Goal: Task Accomplishment & Management: Manage account settings

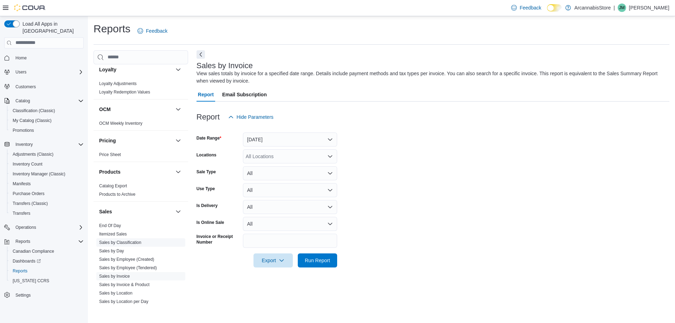
scroll to position [422, 0]
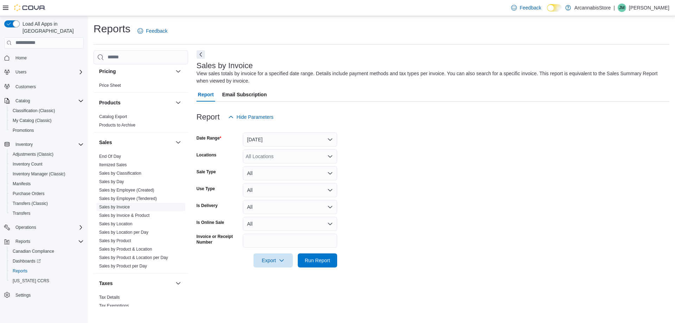
click at [118, 208] on link "Sales by Invoice" at bounding box center [114, 207] width 31 height 5
click at [284, 142] on button "Yesterday" at bounding box center [290, 140] width 94 height 14
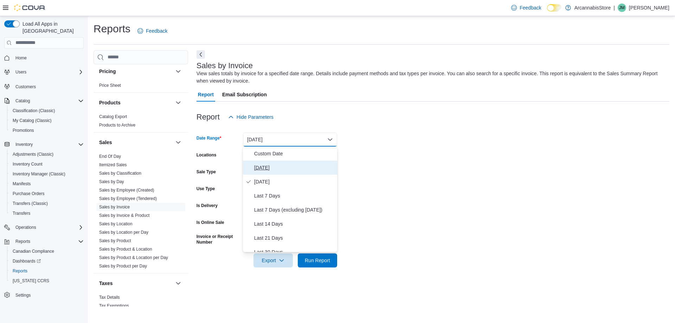
click at [267, 167] on span "Today" at bounding box center [294, 167] width 80 height 8
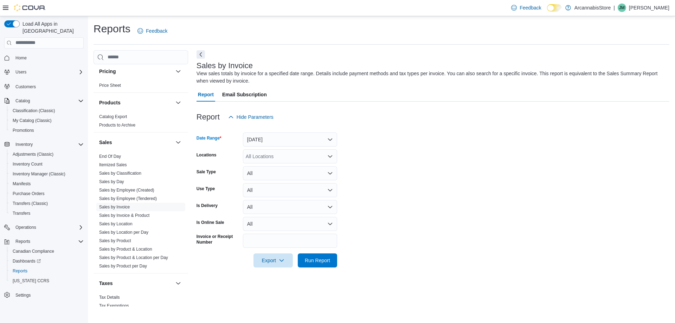
click at [292, 154] on div "All Locations" at bounding box center [290, 156] width 94 height 14
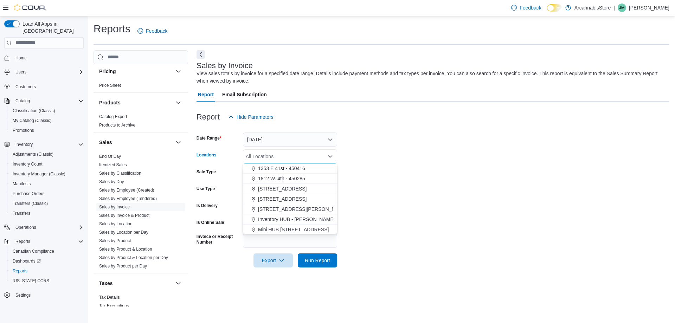
scroll to position [32, 0]
click at [288, 219] on span "Mini HUB 6528 Victoria Dr - 450239" at bounding box center [293, 218] width 71 height 7
click at [461, 221] on form "Date Range Today Locations Mini HUB 6528 Victoria Dr - 450239 Combo box. Select…" at bounding box center [433, 195] width 473 height 143
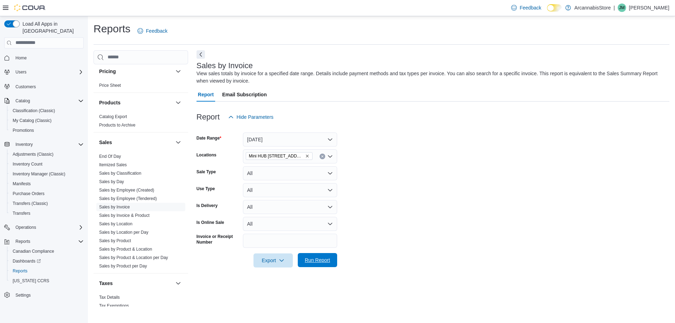
click at [327, 263] on span "Run Report" at bounding box center [317, 260] width 25 height 7
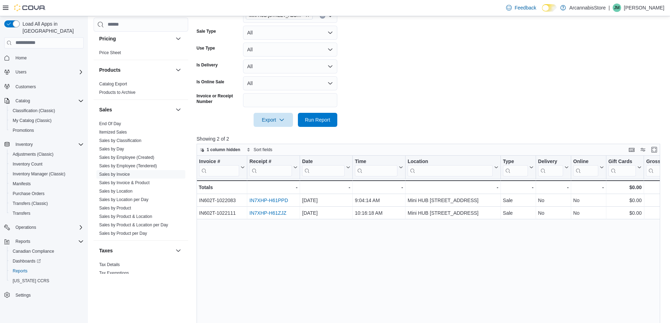
scroll to position [176, 0]
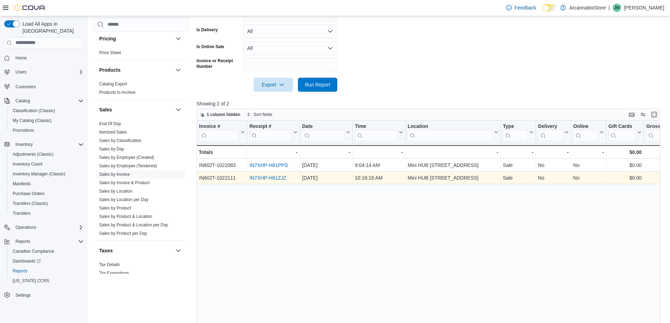
click at [277, 179] on link "IN7XHP-H61ZJZ" at bounding box center [267, 178] width 37 height 6
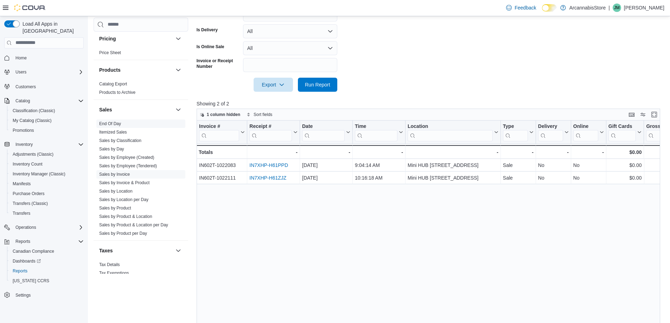
click at [120, 120] on span "End Of Day" at bounding box center [140, 124] width 89 height 8
click at [114, 124] on link "End Of Day" at bounding box center [110, 123] width 22 height 5
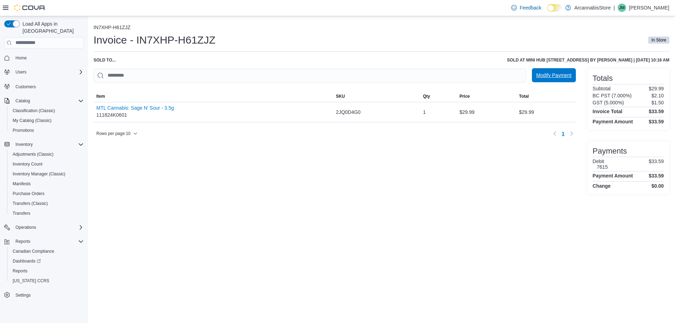
click at [571, 74] on span "Modify Payment" at bounding box center [553, 75] width 35 height 7
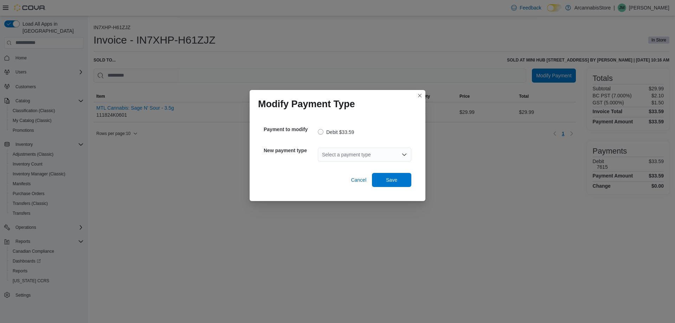
click at [357, 156] on div "Select a payment type" at bounding box center [365, 155] width 94 height 14
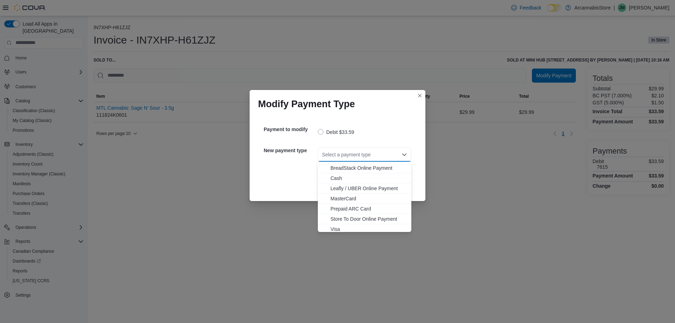
scroll to position [11, 0]
click at [334, 227] on span "Visa" at bounding box center [368, 226] width 77 height 7
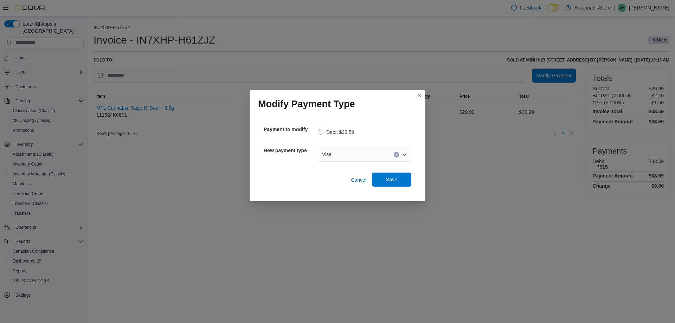
click at [400, 184] on span "Save" at bounding box center [391, 180] width 31 height 14
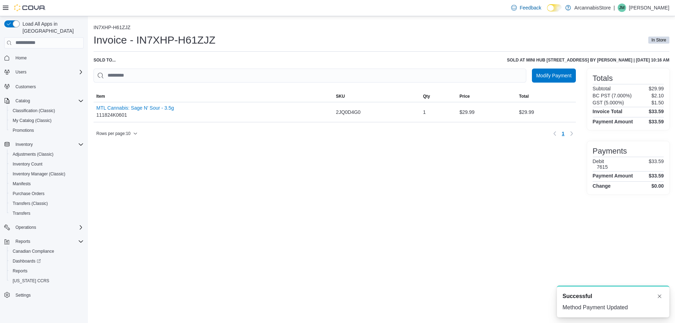
scroll to position [0, 0]
